Goal: Information Seeking & Learning: Check status

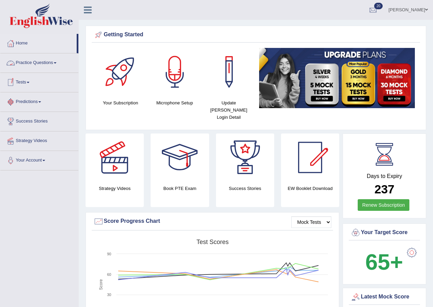
click at [51, 61] on link "Practice Questions" at bounding box center [39, 61] width 78 height 17
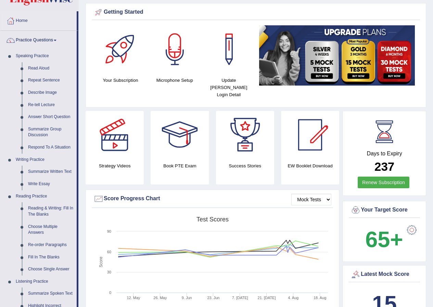
scroll to position [34, 0]
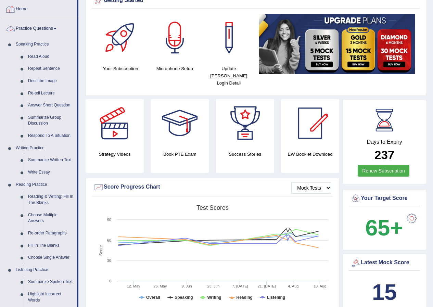
click at [35, 25] on link "Practice Questions" at bounding box center [38, 27] width 76 height 17
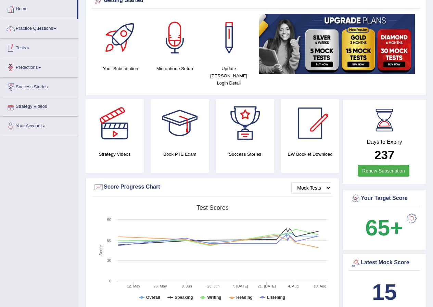
click at [20, 47] on link "Tests" at bounding box center [39, 47] width 78 height 17
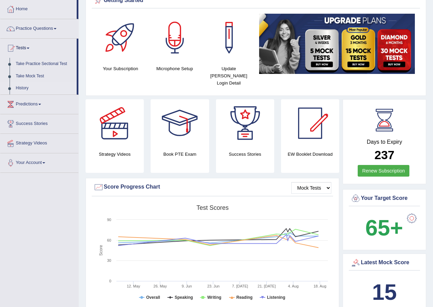
click at [23, 86] on link "History" at bounding box center [45, 88] width 64 height 12
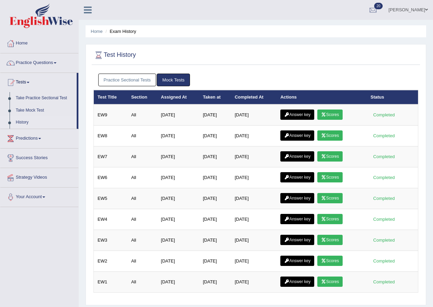
click at [125, 83] on link "Practice Sectional Tests" at bounding box center [127, 80] width 58 height 13
click at [122, 78] on link "Practice Sectional Tests" at bounding box center [127, 80] width 58 height 13
click at [132, 83] on link "Practice Sectional Tests" at bounding box center [127, 80] width 58 height 13
click at [126, 79] on link "Practice Sectional Tests" at bounding box center [127, 80] width 58 height 13
click at [123, 79] on link "Practice Sectional Tests" at bounding box center [127, 80] width 58 height 13
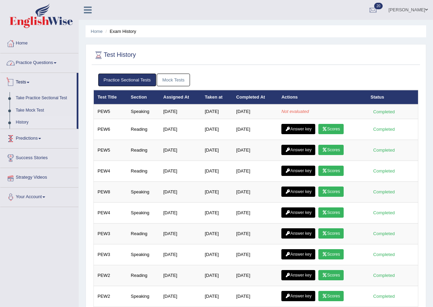
click at [36, 64] on link "Practice Questions" at bounding box center [39, 61] width 78 height 17
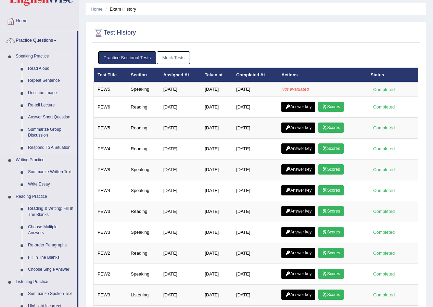
scroll to position [34, 0]
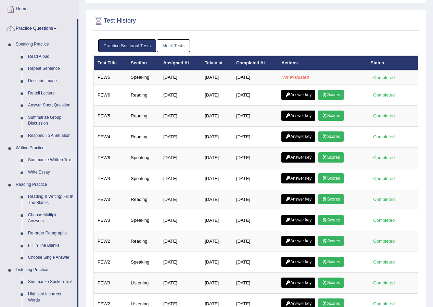
click at [46, 160] on link "Summarize Written Text" at bounding box center [51, 160] width 52 height 12
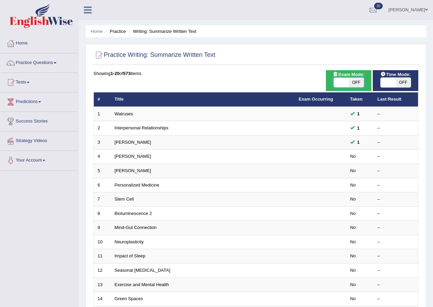
click at [344, 84] on span at bounding box center [341, 83] width 15 height 10
click at [345, 84] on span at bounding box center [341, 83] width 15 height 10
checkbox input "true"
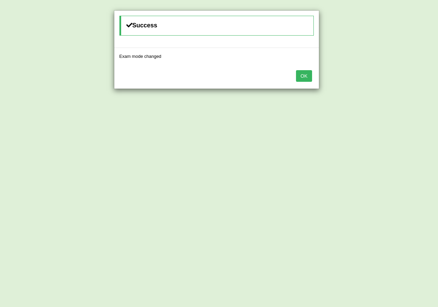
click at [296, 70] on button "OK" at bounding box center [304, 76] width 16 height 12
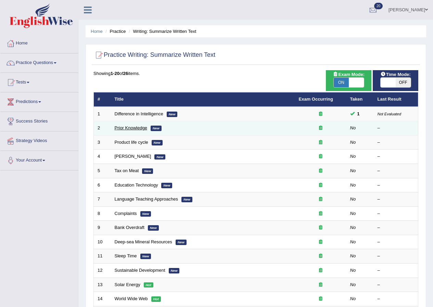
click at [135, 127] on link "Prior Knowledge" at bounding box center [131, 127] width 33 height 5
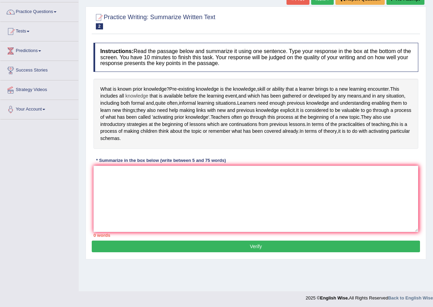
scroll to position [52, 0]
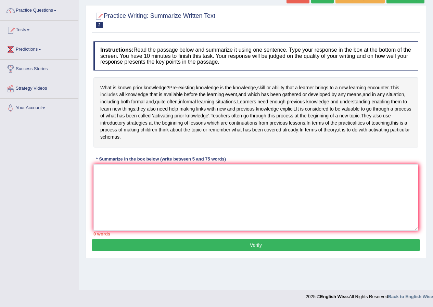
drag, startPoint x: 101, startPoint y: 86, endPoint x: 113, endPoint y: 92, distance: 14.2
click at [124, 93] on div "What is known prior knowledge ? Pre - existing knowledge is the knowledge , ski…" at bounding box center [255, 112] width 325 height 70
drag, startPoint x: 94, startPoint y: 84, endPoint x: 127, endPoint y: 90, distance: 33.2
click at [127, 90] on div "What is known prior knowledge ? Pre - existing knowledge is the knowledge , ski…" at bounding box center [255, 112] width 325 height 70
click at [147, 187] on textarea at bounding box center [255, 197] width 325 height 66
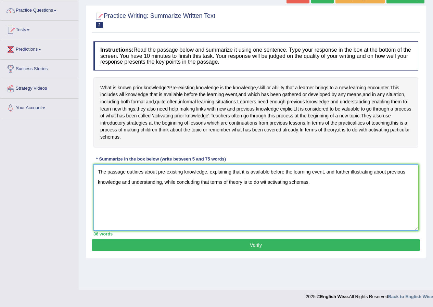
click at [207, 179] on textarea "The passage outlines about pre-existing knowledge, explaining that it is availa…" at bounding box center [255, 197] width 325 height 66
click at [189, 190] on textarea "The passage outlines about pre-existing knowledge and addresses about skill or …" at bounding box center [255, 197] width 325 height 66
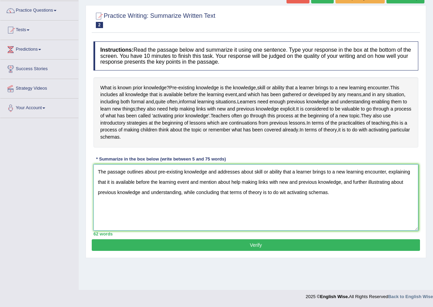
click at [237, 189] on textarea "The passage outlines about pre-existing knowledge and addresses about skill or …" at bounding box center [255, 197] width 325 height 66
click at [336, 186] on textarea "The passage outlines about pre-existing knowledge and addresses about skill or …" at bounding box center [255, 197] width 325 height 66
click at [161, 200] on textarea "The passage outlines about pre-existing knowledge and addresses about skill or …" at bounding box center [255, 197] width 325 height 66
click at [159, 217] on textarea "The passage outlines about pre-existing knowledge and addresses about skill or …" at bounding box center [255, 197] width 325 height 66
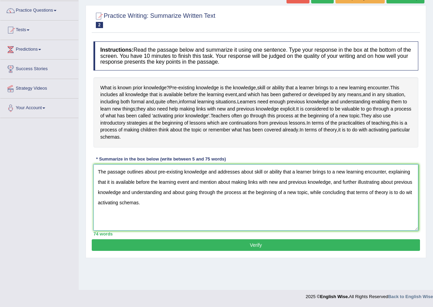
click at [154, 213] on textarea "The passage outlines about pre-existing knowledge and addresses about skill or …" at bounding box center [255, 197] width 325 height 66
click at [189, 192] on textarea "The passage outlines about pre-existing knowledge and addresses about skill or …" at bounding box center [255, 197] width 325 height 66
click at [339, 189] on textarea "The passage outlines about pre-existing knowledge and addresses about skill or …" at bounding box center [255, 197] width 325 height 66
click at [316, 191] on textarea "The passage outlines about pre-existing knowledge and addresses about skill or …" at bounding box center [255, 197] width 325 height 66
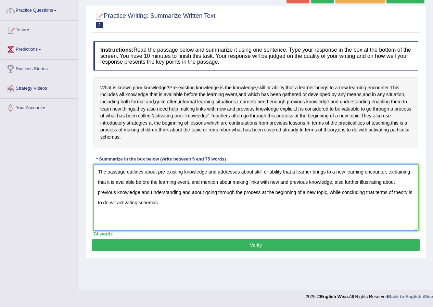
click at [181, 201] on textarea "The passage outlines about pre-existing knowledge and addresses about skill or …" at bounding box center [255, 197] width 325 height 66
click at [113, 213] on textarea "The passage outlines about pre-existing knowledge and addresses about skill or …" at bounding box center [255, 197] width 325 height 66
click at [114, 212] on textarea "The passage outlines about pre-existing knowledge and addresses about skill or …" at bounding box center [255, 197] width 325 height 66
click at [117, 211] on textarea "The passage outlines about pre-existing knowledge and addresses about skill or …" at bounding box center [255, 197] width 325 height 66
click at [115, 211] on textarea "The passage outlines about pre-existing knowledge and addresses about skill or …" at bounding box center [255, 197] width 325 height 66
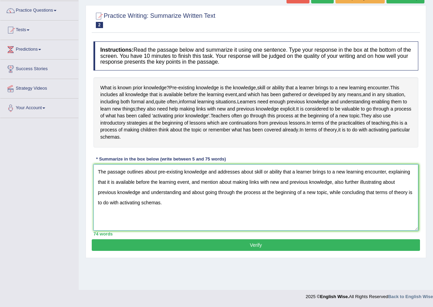
click at [167, 210] on textarea "The passage outlines about pre-existing knowledge and addresses about skill or …" at bounding box center [255, 197] width 325 height 66
type textarea "The passage outlines about pre-existing knowledge and addresses about skill or …"
click at [226, 250] on button "Verify" at bounding box center [256, 245] width 328 height 12
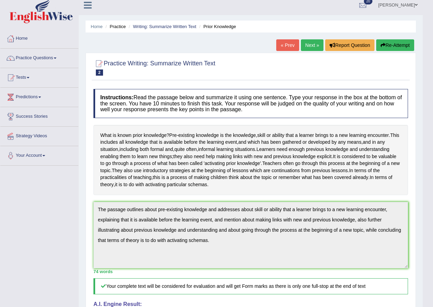
scroll to position [0, 0]
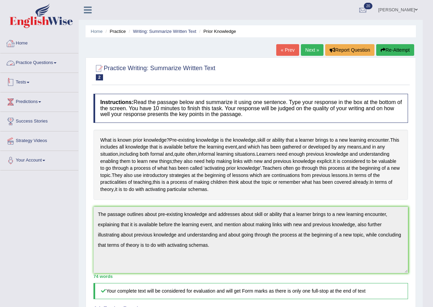
click at [27, 88] on link "Tests" at bounding box center [39, 81] width 78 height 17
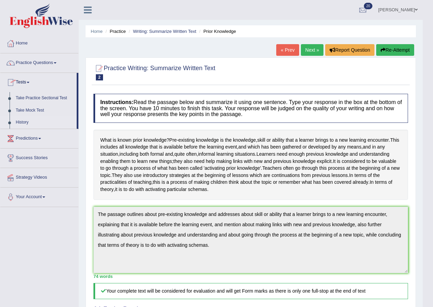
click at [24, 122] on link "History" at bounding box center [45, 122] width 64 height 12
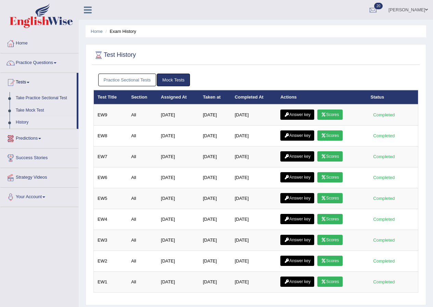
click at [132, 82] on link "Practice Sectional Tests" at bounding box center [127, 80] width 58 height 13
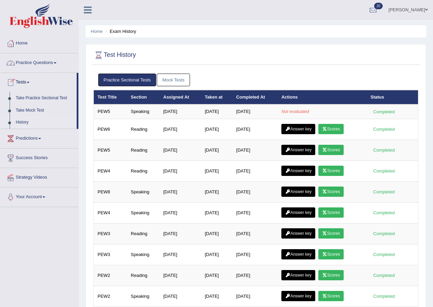
click at [123, 78] on link "Practice Sectional Tests" at bounding box center [127, 80] width 58 height 13
click at [163, 81] on link "Mock Tests" at bounding box center [173, 80] width 33 height 13
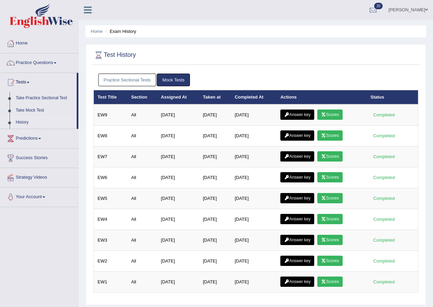
click at [126, 81] on link "Practice Sectional Tests" at bounding box center [127, 80] width 58 height 13
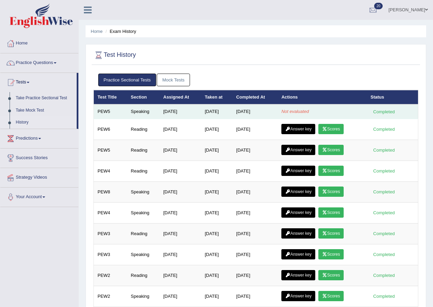
click at [287, 111] on em "Not evaluated" at bounding box center [294, 111] width 27 height 5
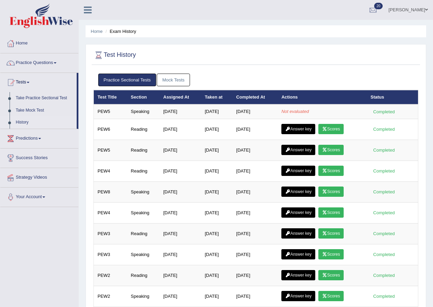
click at [161, 44] on div "Test History Practice Sectional Tests Mock Tests Test Title Section Assigned At…" at bounding box center [256, 234] width 341 height 380
click at [168, 76] on link "Mock Tests" at bounding box center [173, 80] width 33 height 13
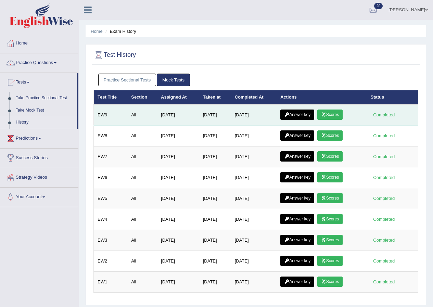
click at [341, 113] on link "Scores" at bounding box center [329, 115] width 25 height 10
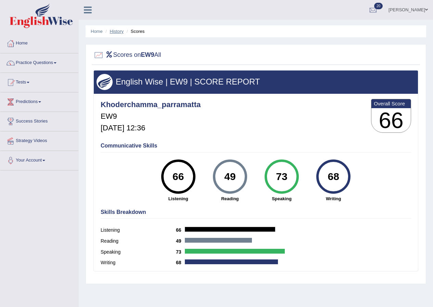
click at [118, 32] on link "History" at bounding box center [117, 31] width 14 height 5
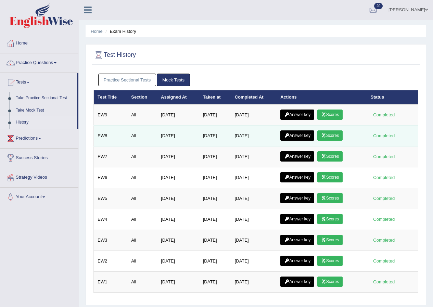
click at [335, 137] on link "Scores" at bounding box center [329, 135] width 25 height 10
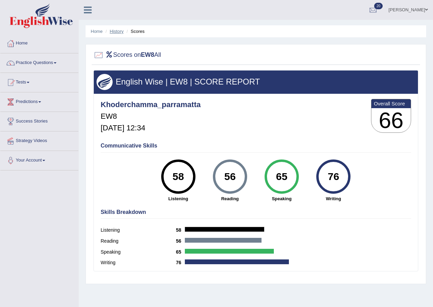
click at [114, 30] on link "History" at bounding box center [117, 31] width 14 height 5
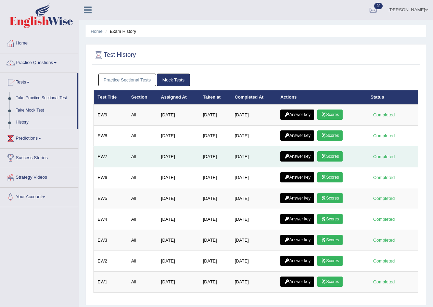
click at [336, 153] on link "Scores" at bounding box center [329, 156] width 25 height 10
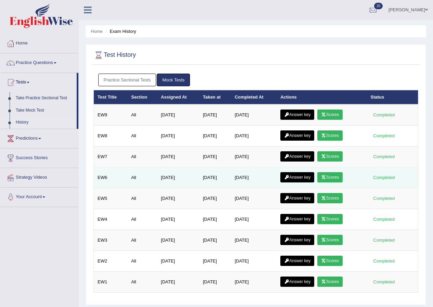
click at [336, 176] on link "Scores" at bounding box center [329, 177] width 25 height 10
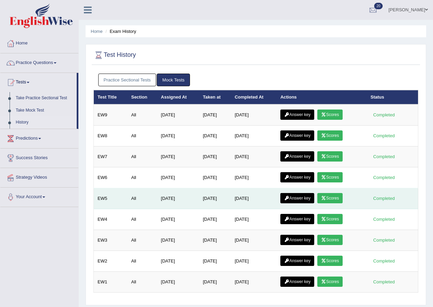
click at [333, 198] on link "Scores" at bounding box center [329, 198] width 25 height 10
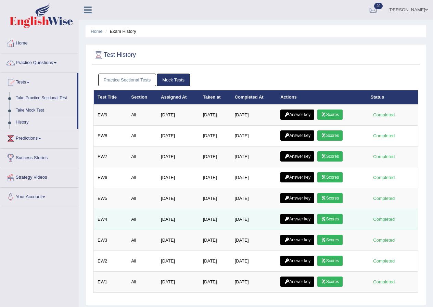
click at [336, 217] on link "Scores" at bounding box center [329, 219] width 25 height 10
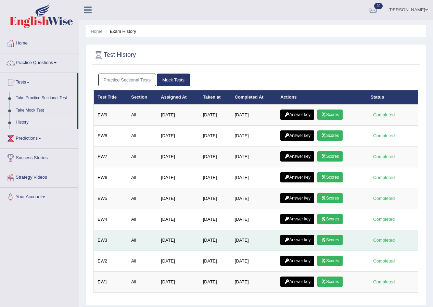
click at [331, 243] on link "Scores" at bounding box center [329, 240] width 25 height 10
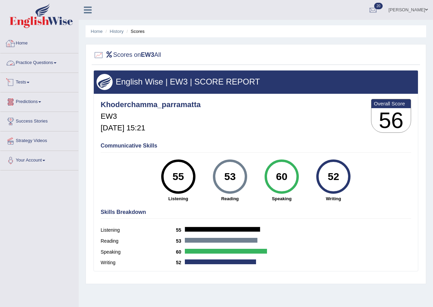
click at [26, 80] on link "Tests" at bounding box center [39, 81] width 78 height 17
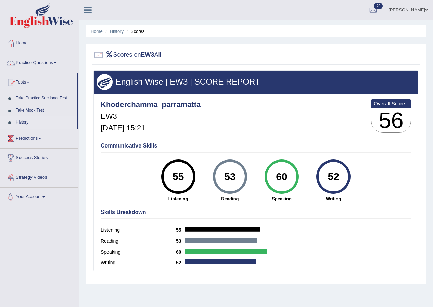
click at [24, 122] on link "History" at bounding box center [45, 122] width 64 height 12
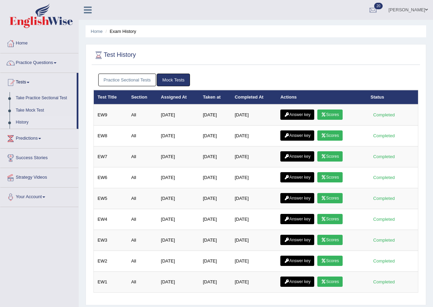
click at [134, 71] on div "Practice Sectional Tests Mock Tests" at bounding box center [255, 80] width 325 height 20
click at [135, 81] on link "Practice Sectional Tests" at bounding box center [127, 80] width 58 height 13
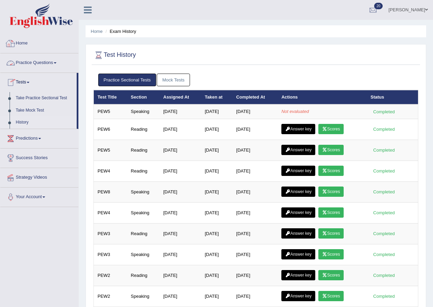
click at [26, 43] on link "Home" at bounding box center [39, 42] width 78 height 17
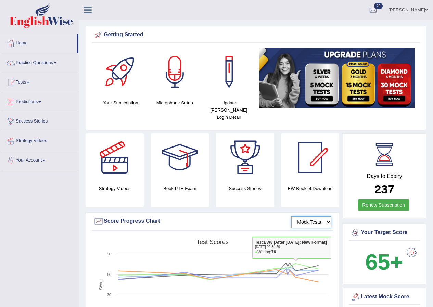
click at [317, 216] on select "Mock Tests" at bounding box center [311, 222] width 40 height 12
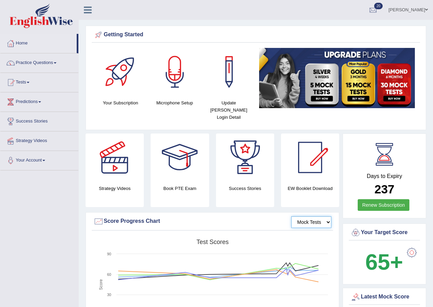
click at [320, 236] on rect at bounding box center [212, 289] width 238 height 106
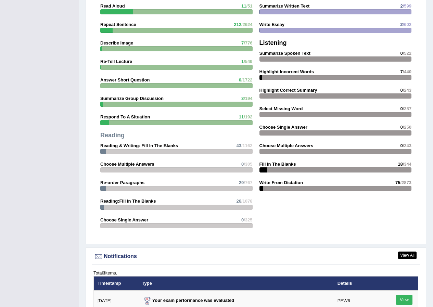
scroll to position [582, 0]
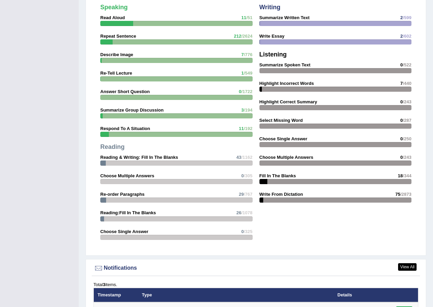
click at [266, 179] on div at bounding box center [264, 181] width 8 height 5
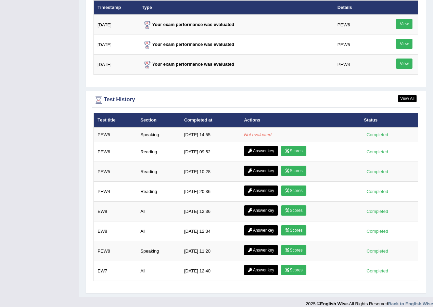
scroll to position [698, 0]
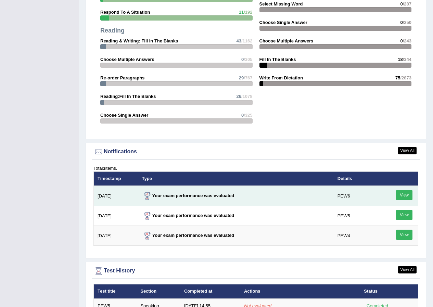
click at [405, 190] on link "View" at bounding box center [404, 195] width 16 height 10
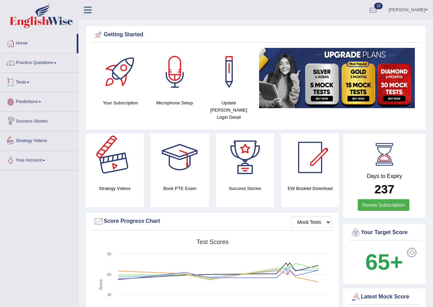
click at [23, 80] on link "Tests" at bounding box center [39, 81] width 78 height 17
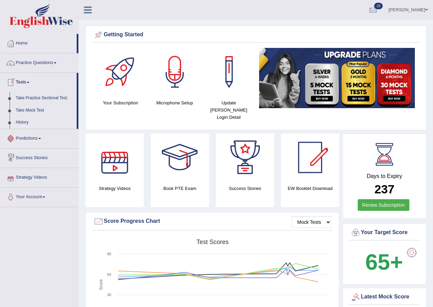
click at [28, 122] on link "History" at bounding box center [45, 122] width 64 height 12
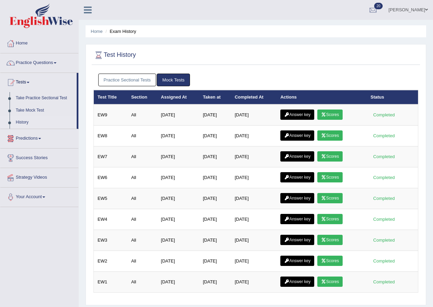
click at [166, 79] on link "Mock Tests" at bounding box center [173, 80] width 33 height 13
click at [141, 79] on link "Practice Sectional Tests" at bounding box center [127, 80] width 58 height 13
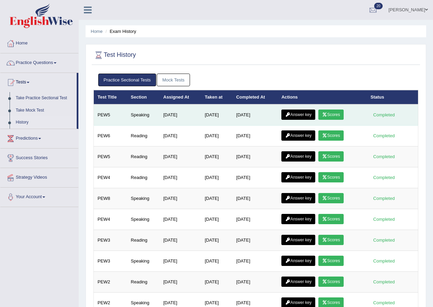
click at [333, 112] on link "Scores" at bounding box center [330, 115] width 25 height 10
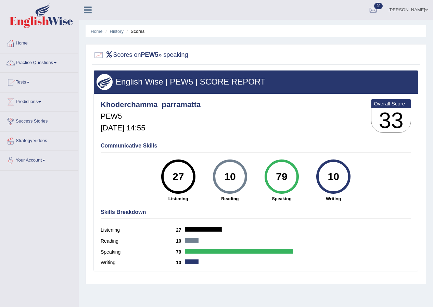
drag, startPoint x: 282, startPoint y: 173, endPoint x: 287, endPoint y: 175, distance: 4.5
click at [287, 175] on div "79" at bounding box center [281, 176] width 25 height 29
click at [302, 182] on div "79 Speaking" at bounding box center [282, 181] width 52 height 42
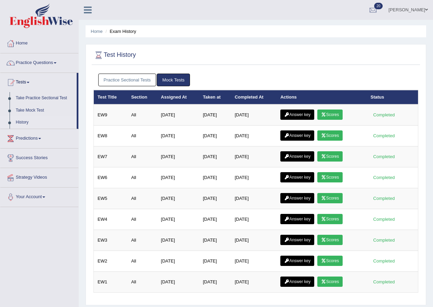
click at [134, 80] on link "Practice Sectional Tests" at bounding box center [127, 80] width 58 height 13
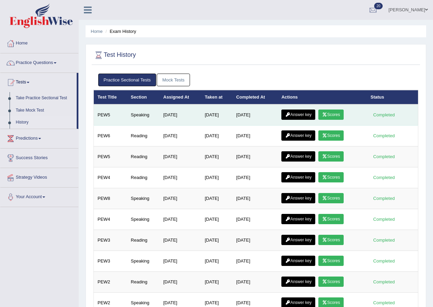
click at [304, 112] on link "Answer key" at bounding box center [298, 115] width 34 height 10
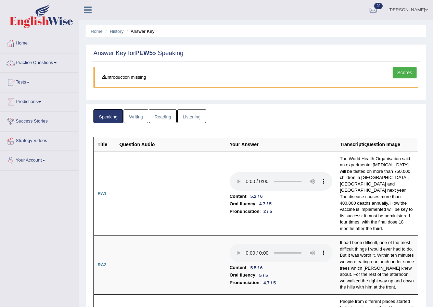
click at [265, 114] on ul "Speaking Writing [GEOGRAPHIC_DATA] Listening" at bounding box center [255, 116] width 325 height 14
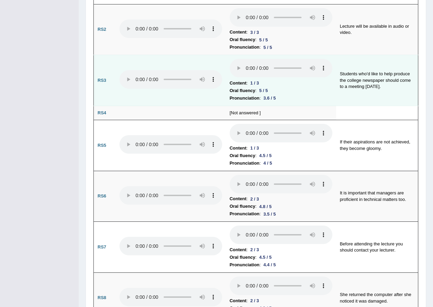
scroll to position [650, 0]
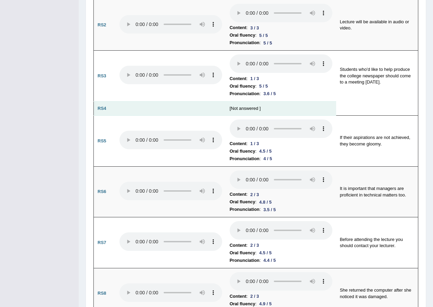
click at [238, 101] on td "[Not answered ]" at bounding box center [281, 108] width 110 height 14
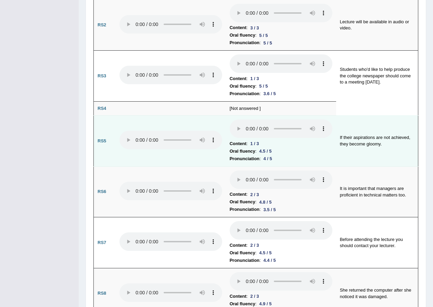
click at [226, 134] on td "Content : 1 / 3 Oral fluency : 4.5 / 5 Pronunciation : 4 / 5" at bounding box center [281, 141] width 110 height 51
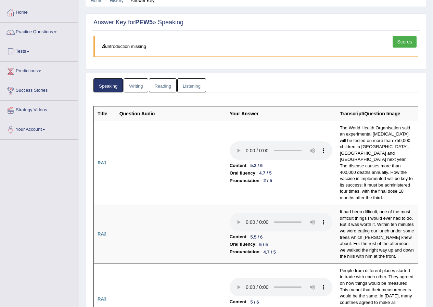
scroll to position [0, 0]
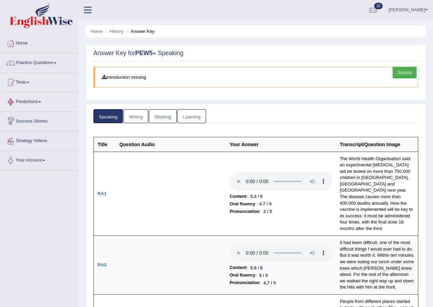
click at [136, 115] on link "Writing" at bounding box center [136, 116] width 25 height 14
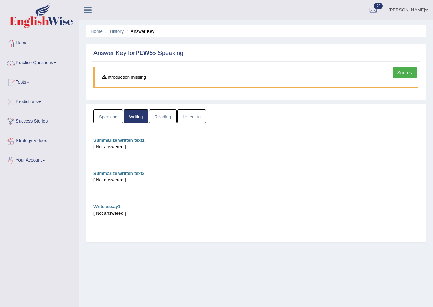
click at [112, 118] on link "Speaking" at bounding box center [107, 116] width 29 height 14
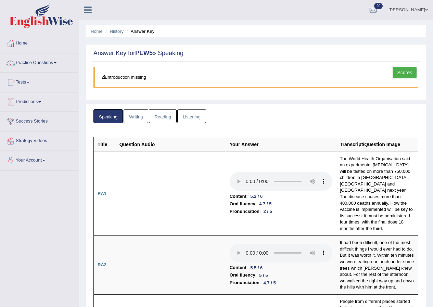
click at [400, 68] on link "Scores" at bounding box center [405, 73] width 24 height 12
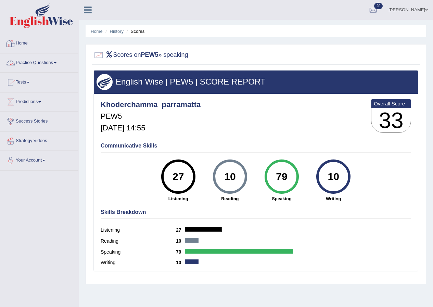
click at [30, 61] on link "Practice Questions" at bounding box center [39, 61] width 78 height 17
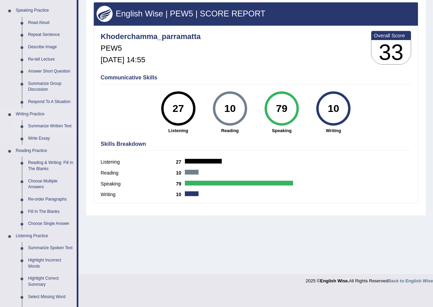
scroll to position [68, 0]
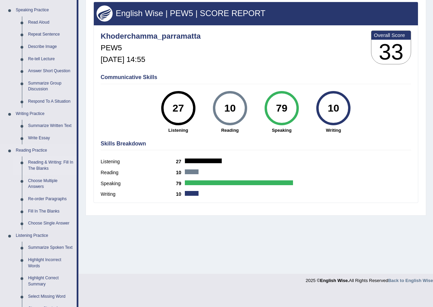
click at [46, 164] on link "Reading & Writing: Fill In The Blanks" at bounding box center [51, 165] width 52 height 18
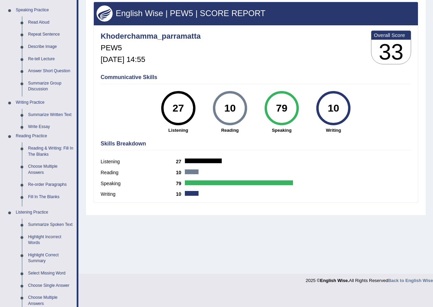
scroll to position [52, 0]
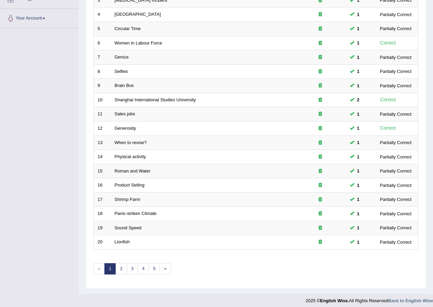
scroll to position [146, 0]
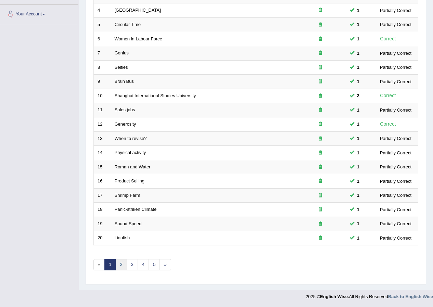
click at [122, 265] on link "2" at bounding box center [120, 264] width 11 height 11
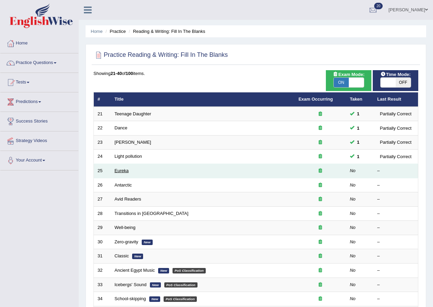
click at [120, 171] on link "Eureka" at bounding box center [122, 170] width 14 height 5
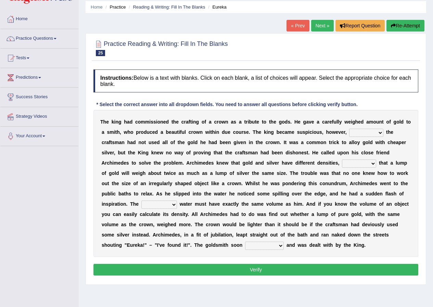
scroll to position [52, 0]
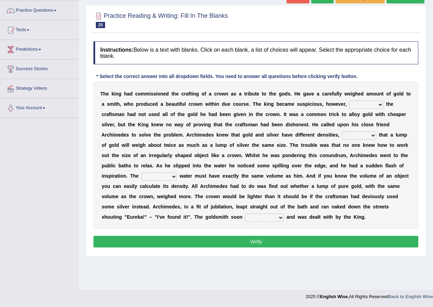
click at [367, 102] on select "if whether thus that" at bounding box center [366, 105] width 34 height 8
select select "if"
click at [349, 101] on select "if whether thus that" at bounding box center [366, 105] width 34 height 8
click at [350, 134] on select "meaning meant means to mean" at bounding box center [359, 135] width 34 height 8
select select "meaning"
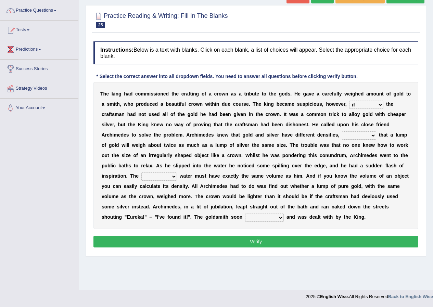
click at [342, 131] on select "meaning meant means to mean" at bounding box center [359, 135] width 34 height 8
click at [157, 176] on select "submerged disposed diagnosed displaced" at bounding box center [159, 177] width 36 height 8
select select "disposed"
click at [141, 173] on select "submerged disposed diagnosed displaced" at bounding box center [159, 177] width 36 height 8
click at [276, 215] on select "conjured contradicted confessed condemned" at bounding box center [264, 218] width 39 height 8
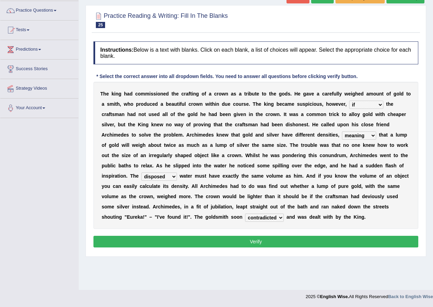
click at [245, 214] on select "conjured contradicted confessed condemned" at bounding box center [264, 218] width 39 height 8
click at [268, 216] on select "conjured contradicted confessed condemned" at bounding box center [264, 218] width 39 height 8
select select "condemned"
click at [245, 214] on select "conjured contradicted confessed condemned" at bounding box center [264, 218] width 39 height 8
click at [274, 239] on button "Verify" at bounding box center [255, 242] width 325 height 12
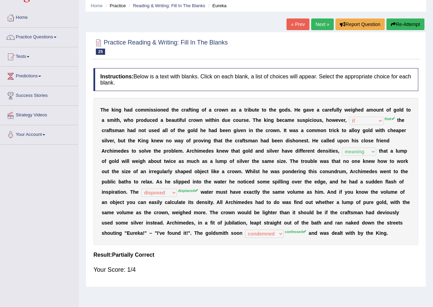
scroll to position [0, 0]
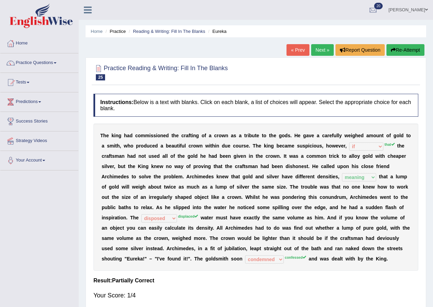
click at [428, 9] on link "Khoder Chamma" at bounding box center [408, 9] width 50 height 18
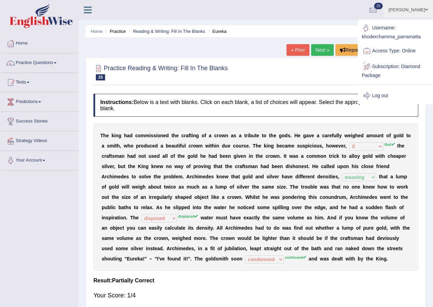
click at [381, 95] on link "Log out" at bounding box center [395, 96] width 74 height 16
